Goal: Task Accomplishment & Management: Manage account settings

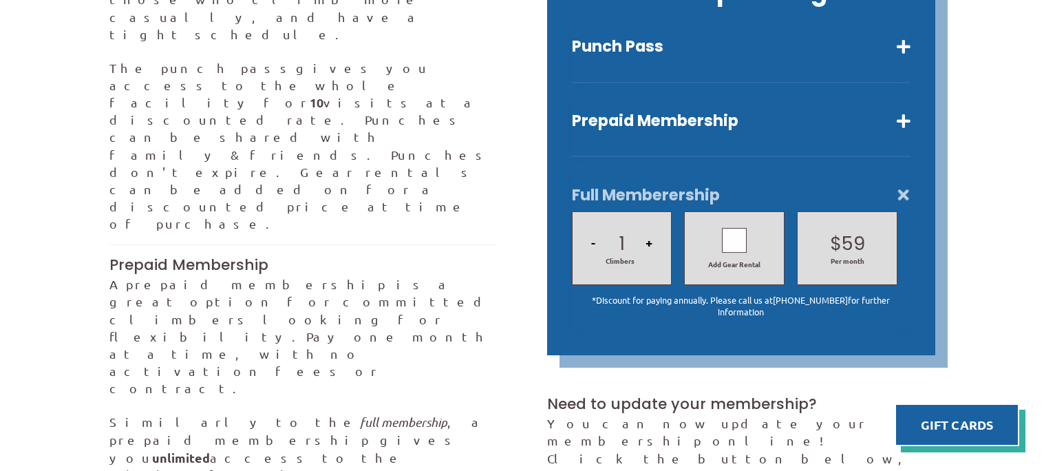
scroll to position [483, 0]
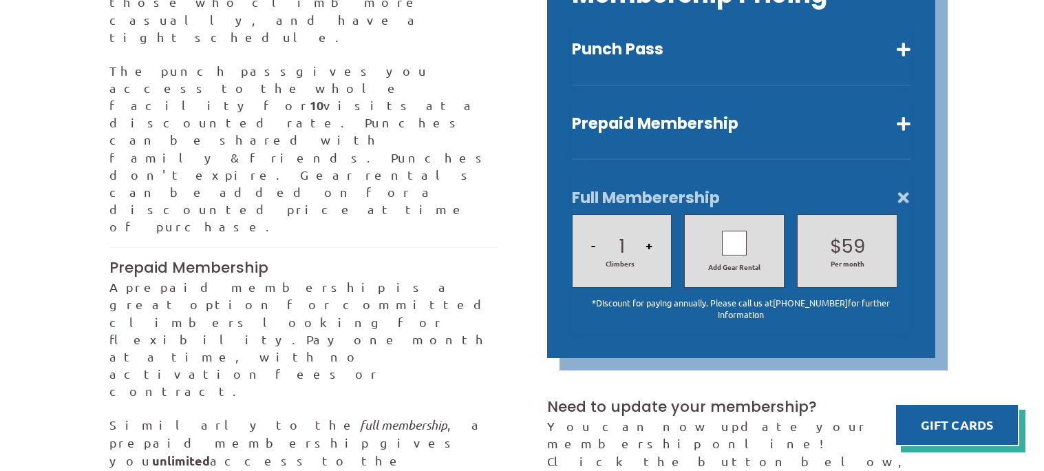
click at [647, 227] on button "+" at bounding box center [649, 245] width 15 height 47
click at [728, 231] on div at bounding box center [734, 243] width 25 height 25
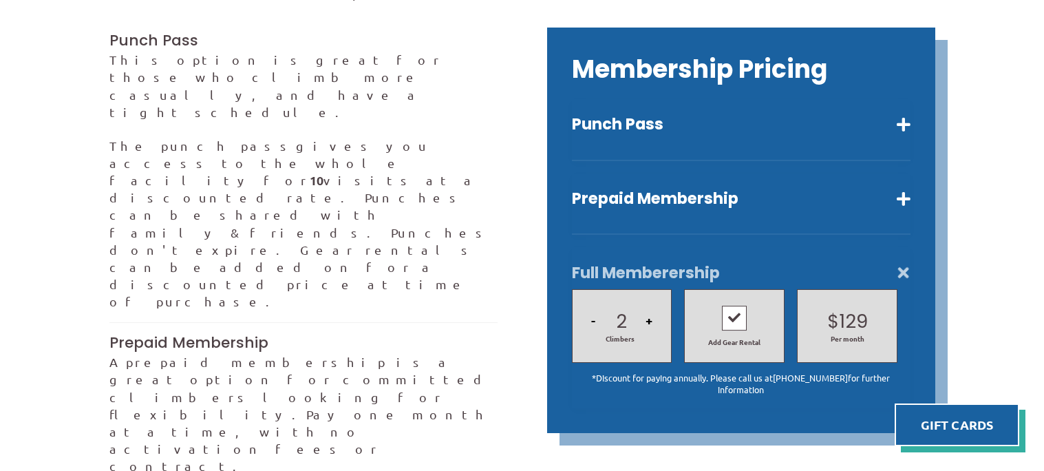
scroll to position [404, 0]
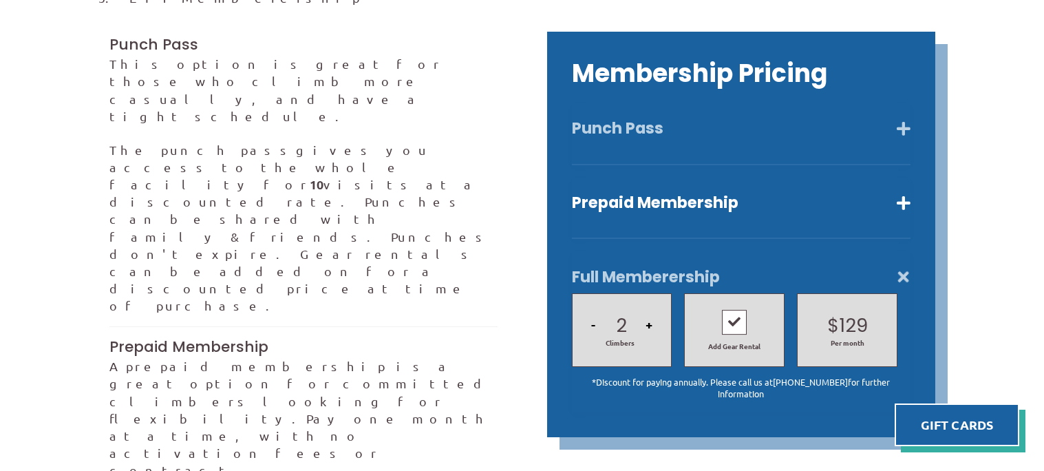
click at [700, 118] on button "Punch Pass" at bounding box center [741, 128] width 339 height 20
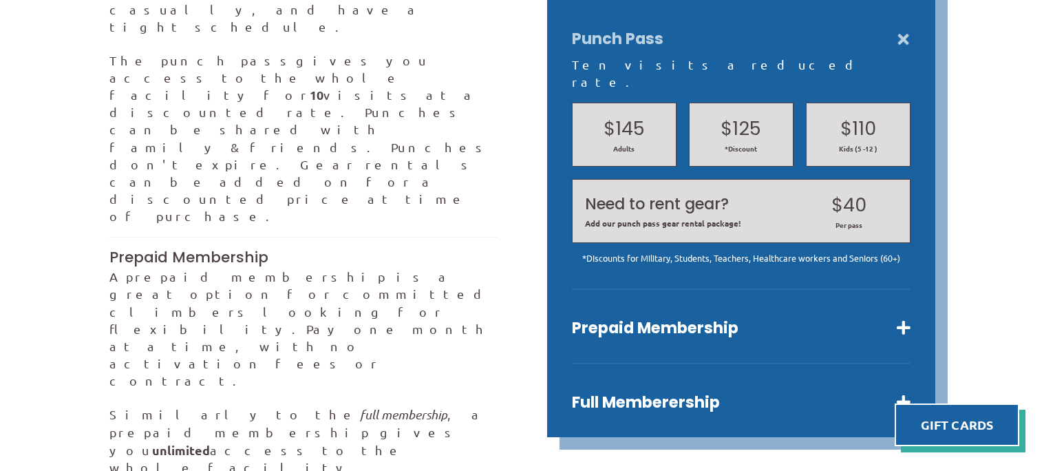
scroll to position [495, 0]
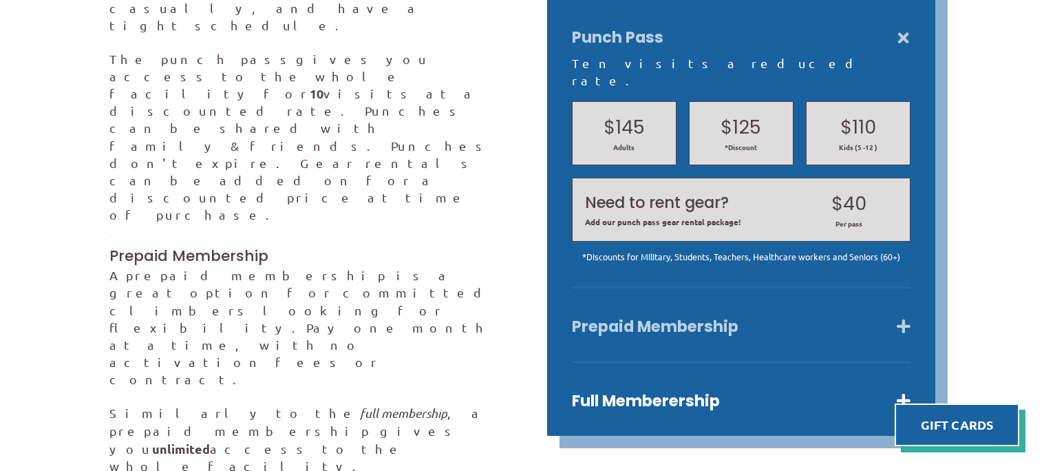
click at [670, 317] on button "Prepaid Membership" at bounding box center [741, 327] width 339 height 20
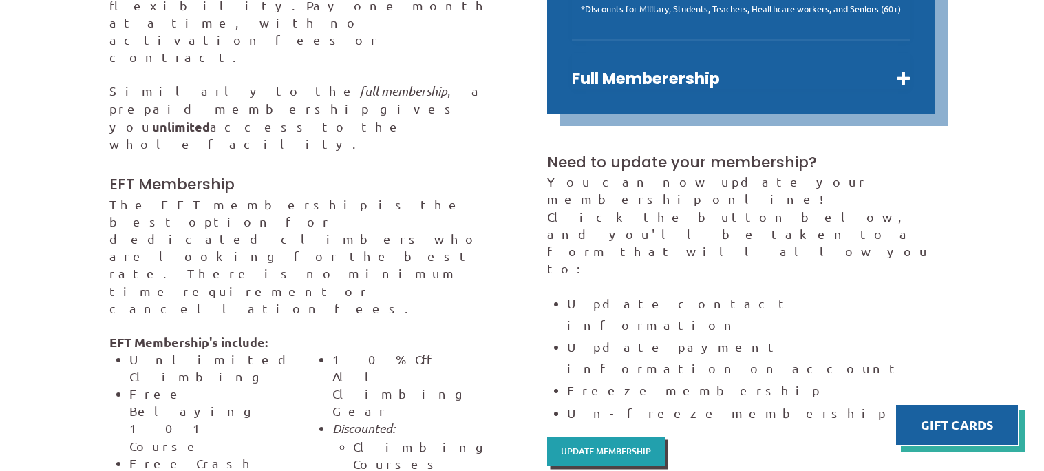
scroll to position [821, 0]
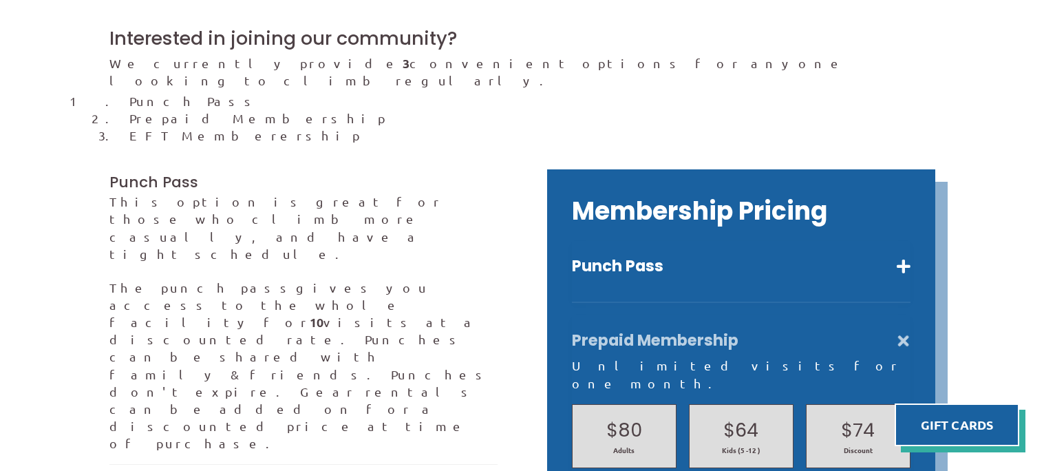
scroll to position [271, 0]
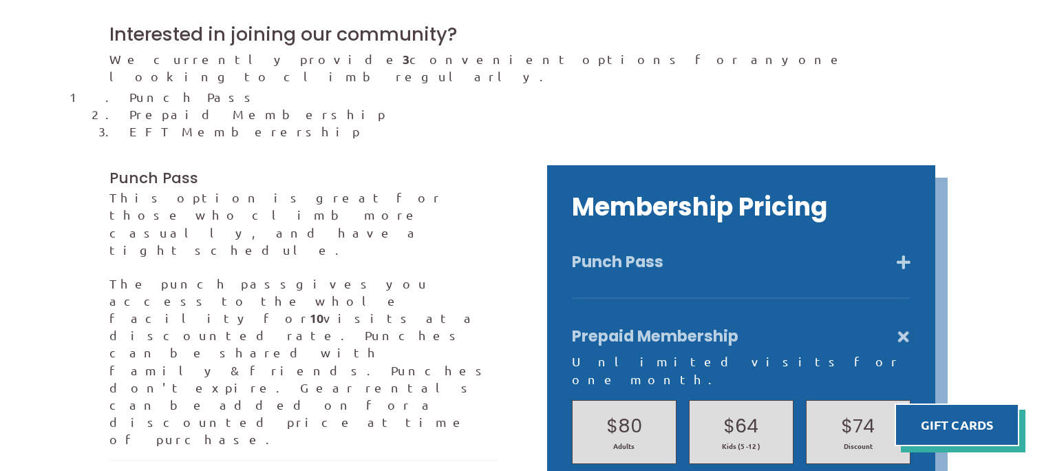
click at [644, 252] on button "Punch Pass" at bounding box center [741, 262] width 339 height 20
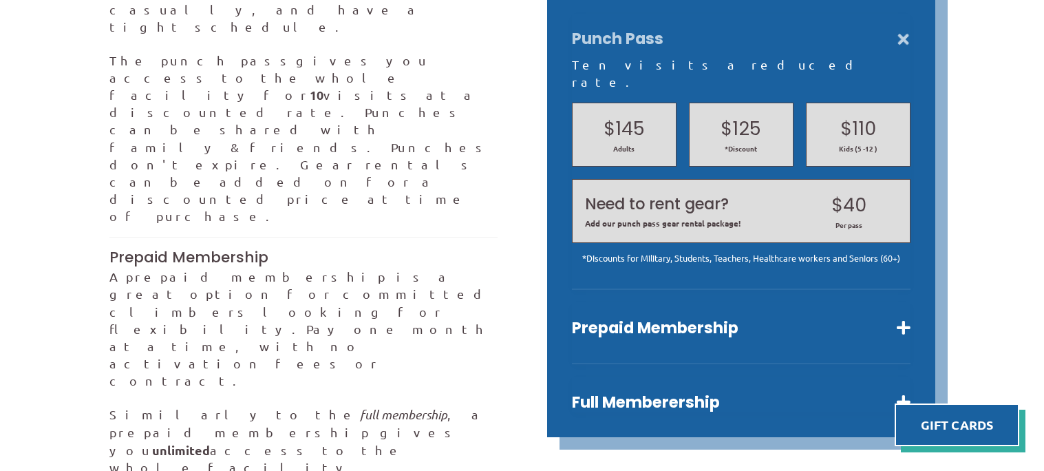
scroll to position [494, 0]
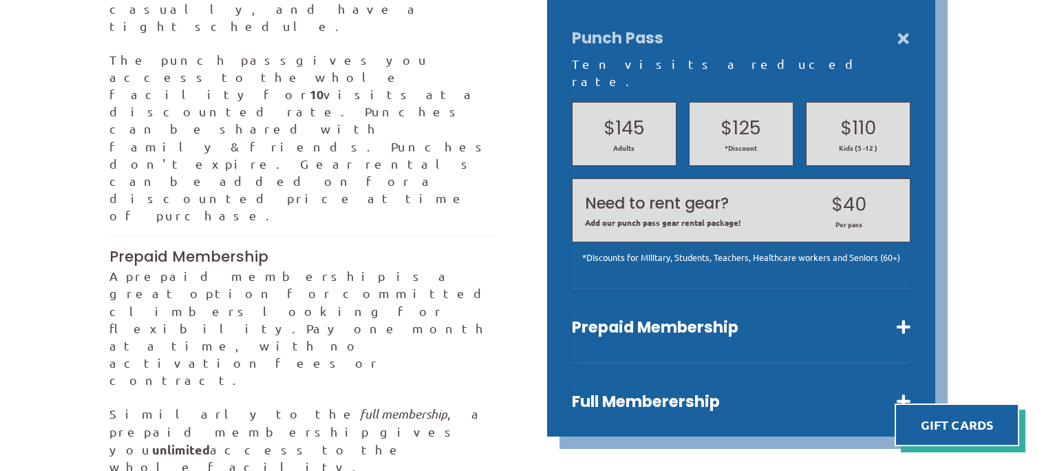
click at [671, 55] on div "Ten visits a reduced rate." at bounding box center [741, 72] width 339 height 34
click at [733, 317] on button "Prepaid Membership" at bounding box center [741, 327] width 339 height 20
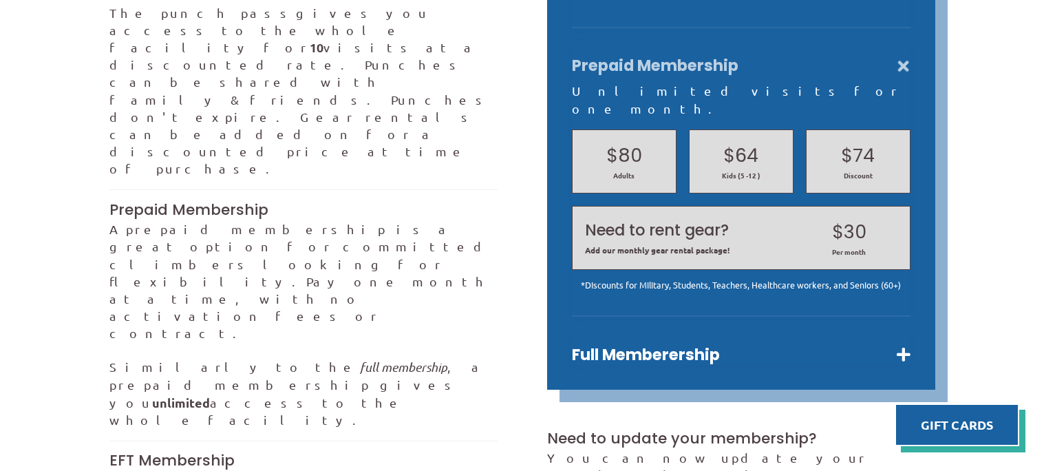
scroll to position [542, 0]
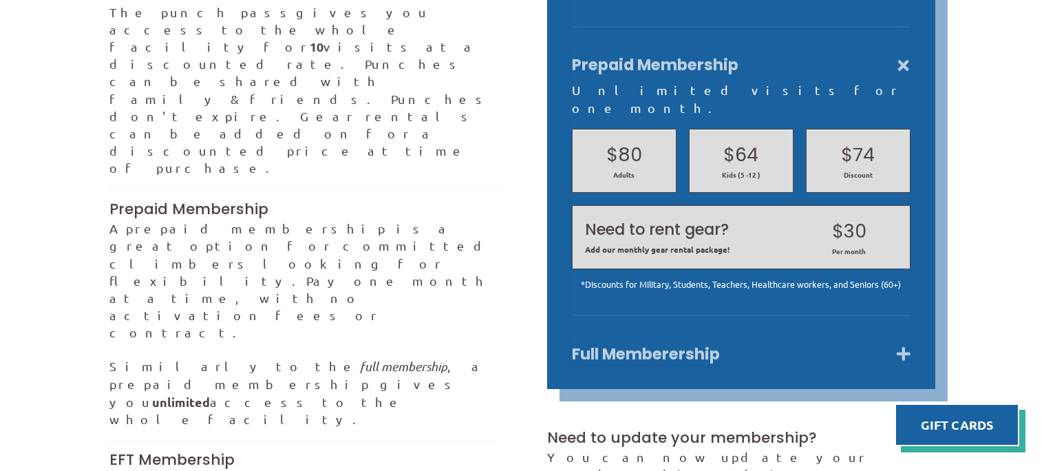
click at [717, 344] on button "Full Memberership" at bounding box center [741, 354] width 339 height 20
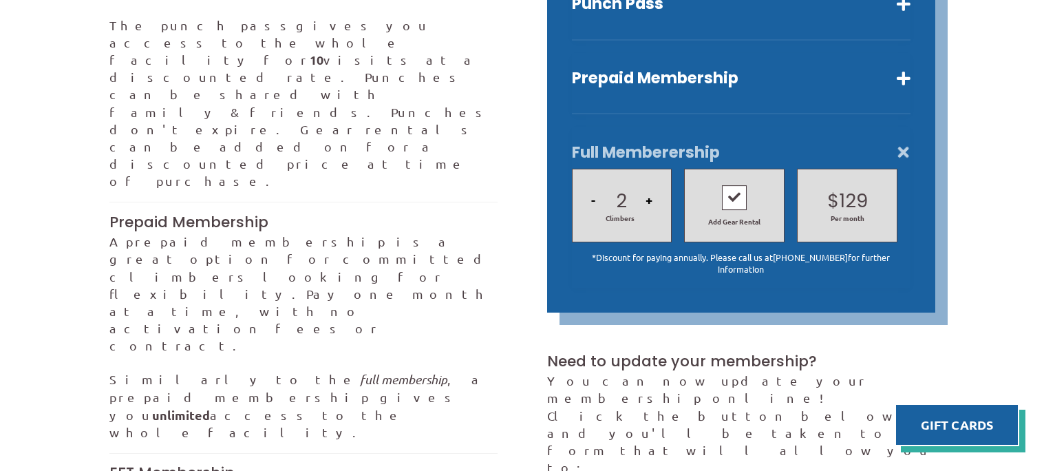
scroll to position [528, 0]
click at [728, 188] on icon at bounding box center [734, 198] width 12 height 20
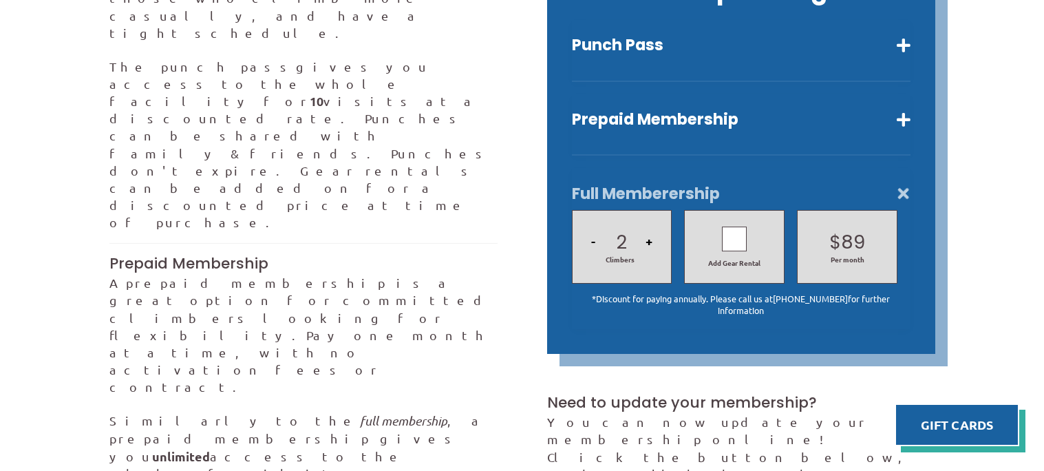
scroll to position [496, 0]
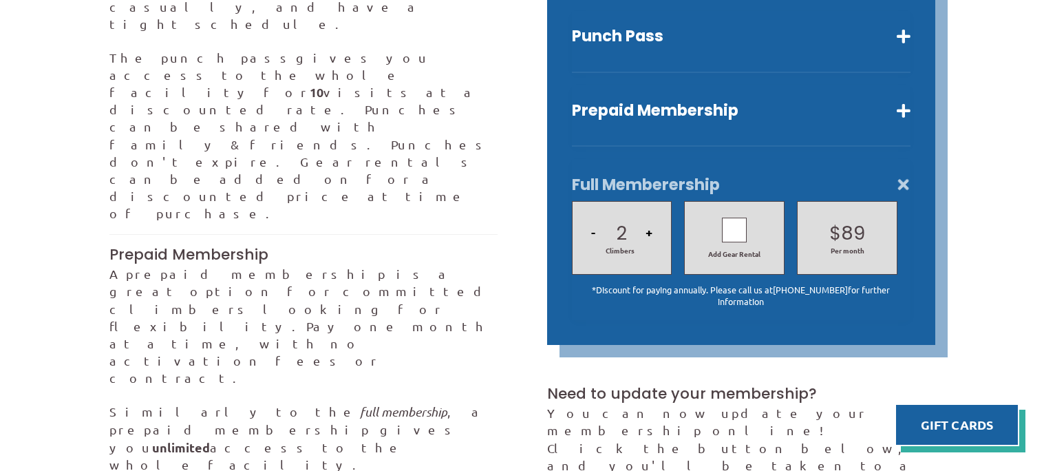
click at [902, 175] on button "Full Memberership" at bounding box center [741, 185] width 339 height 20
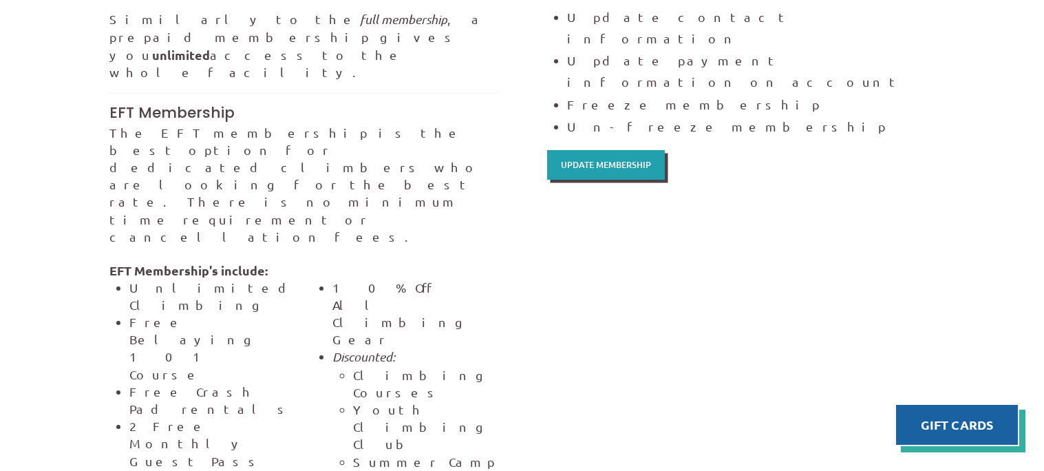
scroll to position [890, 0]
click at [611, 149] on div "Update Membership" at bounding box center [606, 164] width 118 height 30
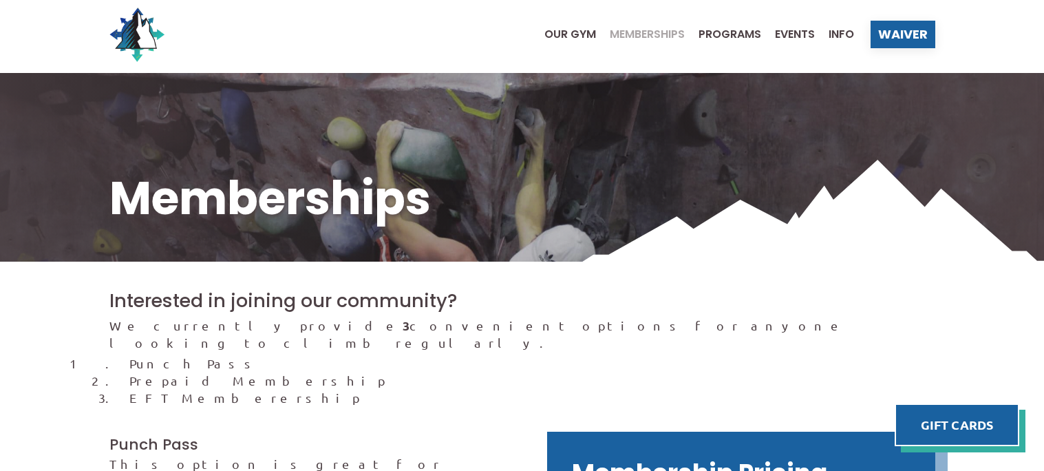
scroll to position [0, 0]
